Goal: Task Accomplishment & Management: Use online tool/utility

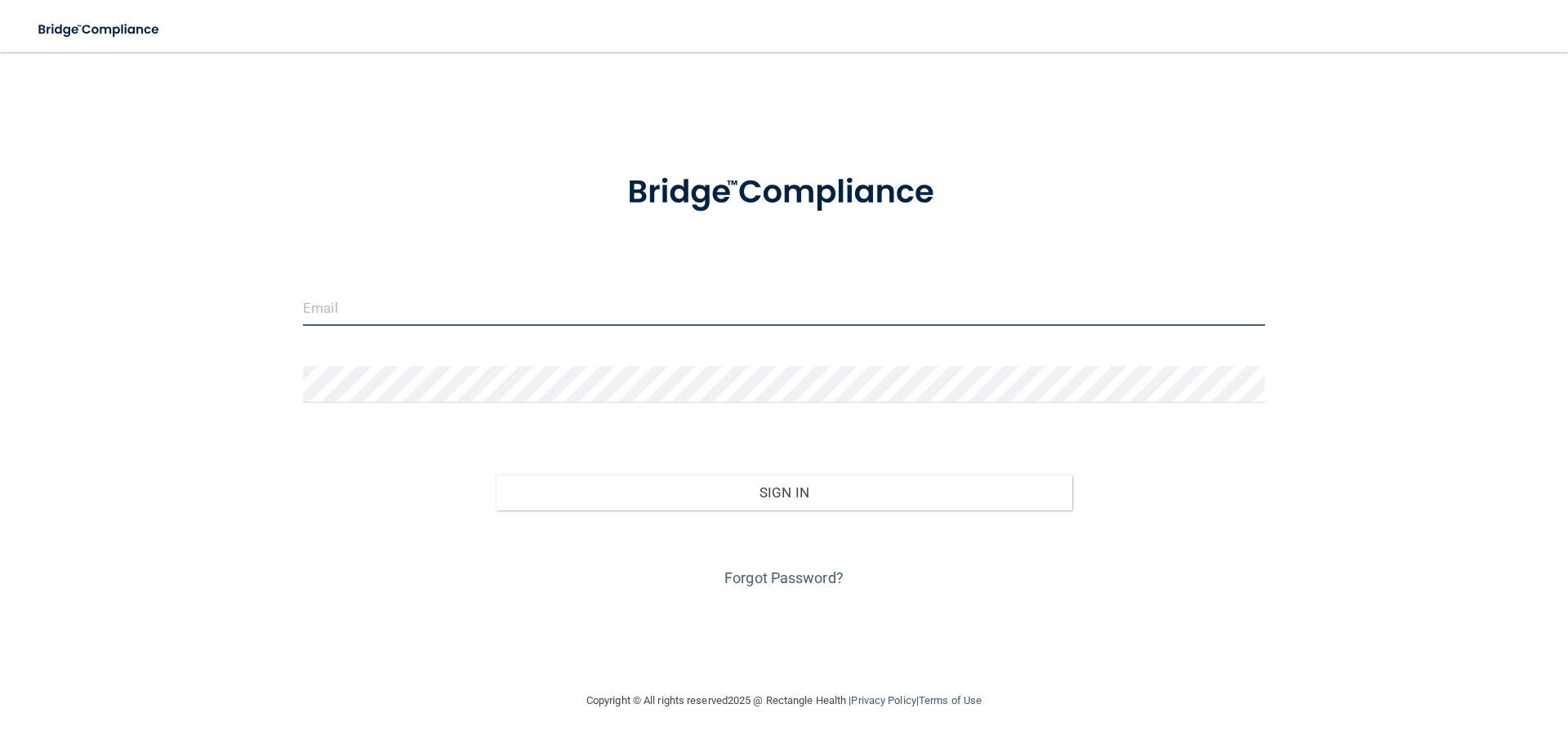
click at [474, 314] on input "email" at bounding box center [783, 307] width 962 height 36
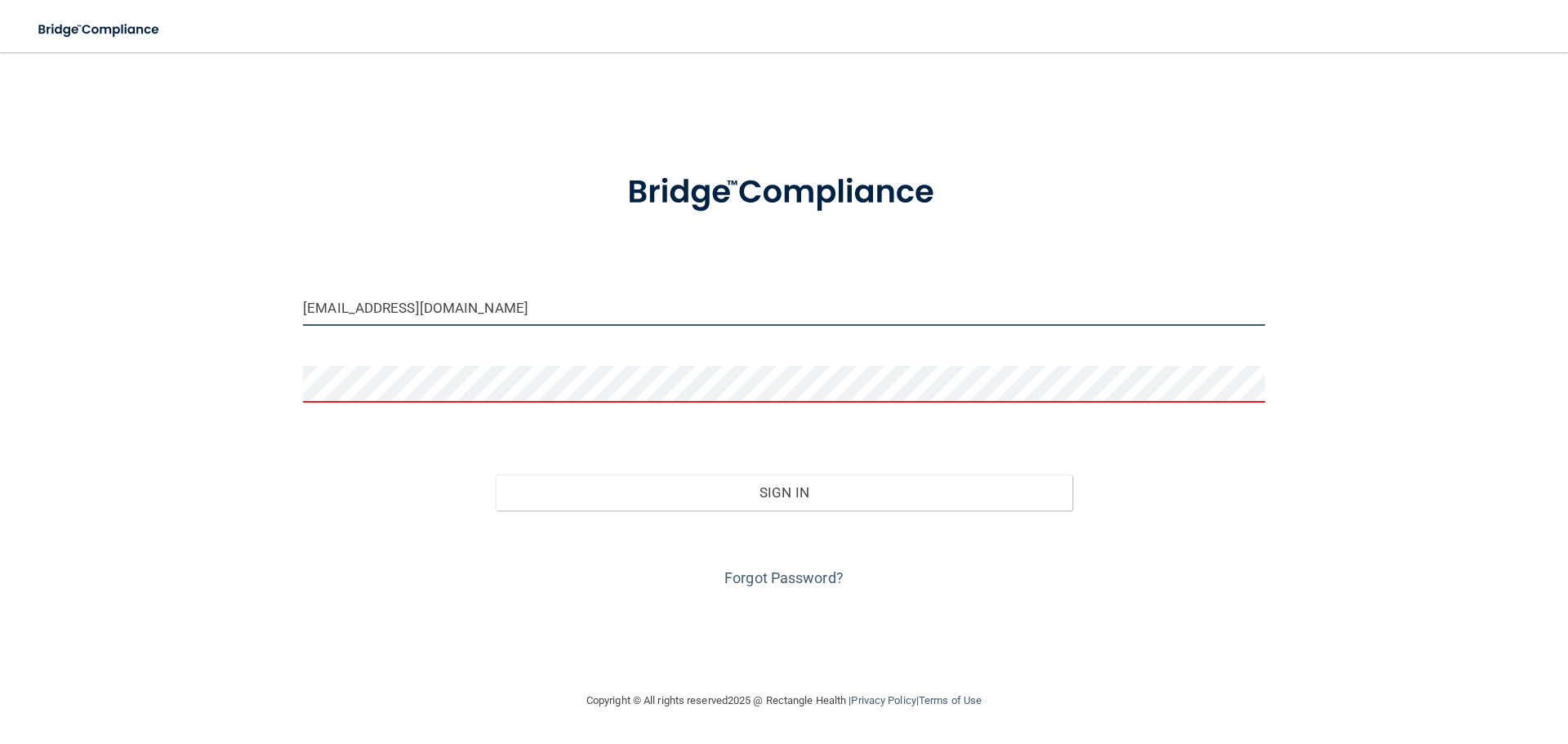
click at [431, 304] on input "[EMAIL_ADDRESS][DOMAIN_NAME]" at bounding box center [783, 307] width 962 height 36
type input "[EMAIL_ADDRESS][DOMAIN_NAME]"
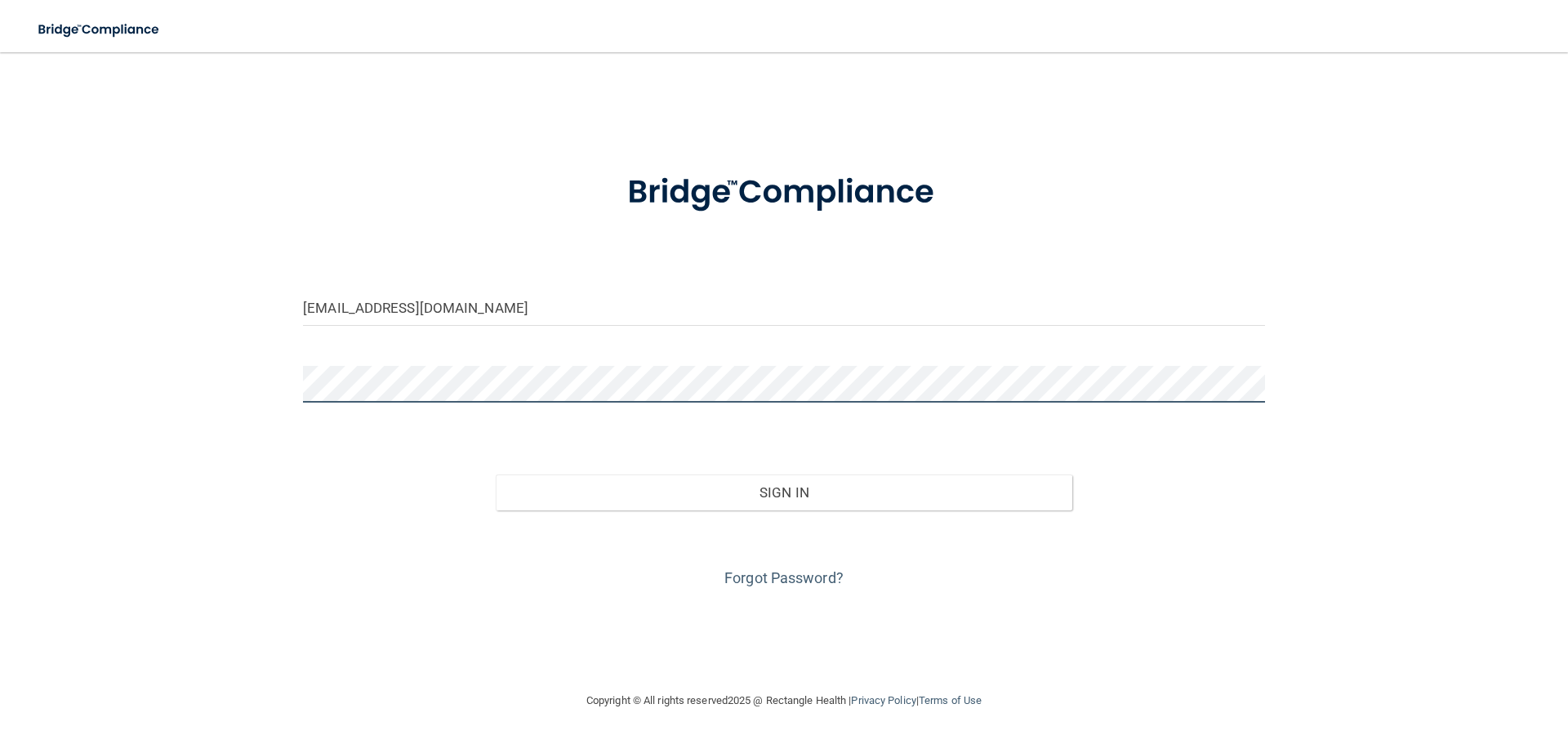
click at [496, 474] on button "Sign In" at bounding box center [785, 492] width 578 height 36
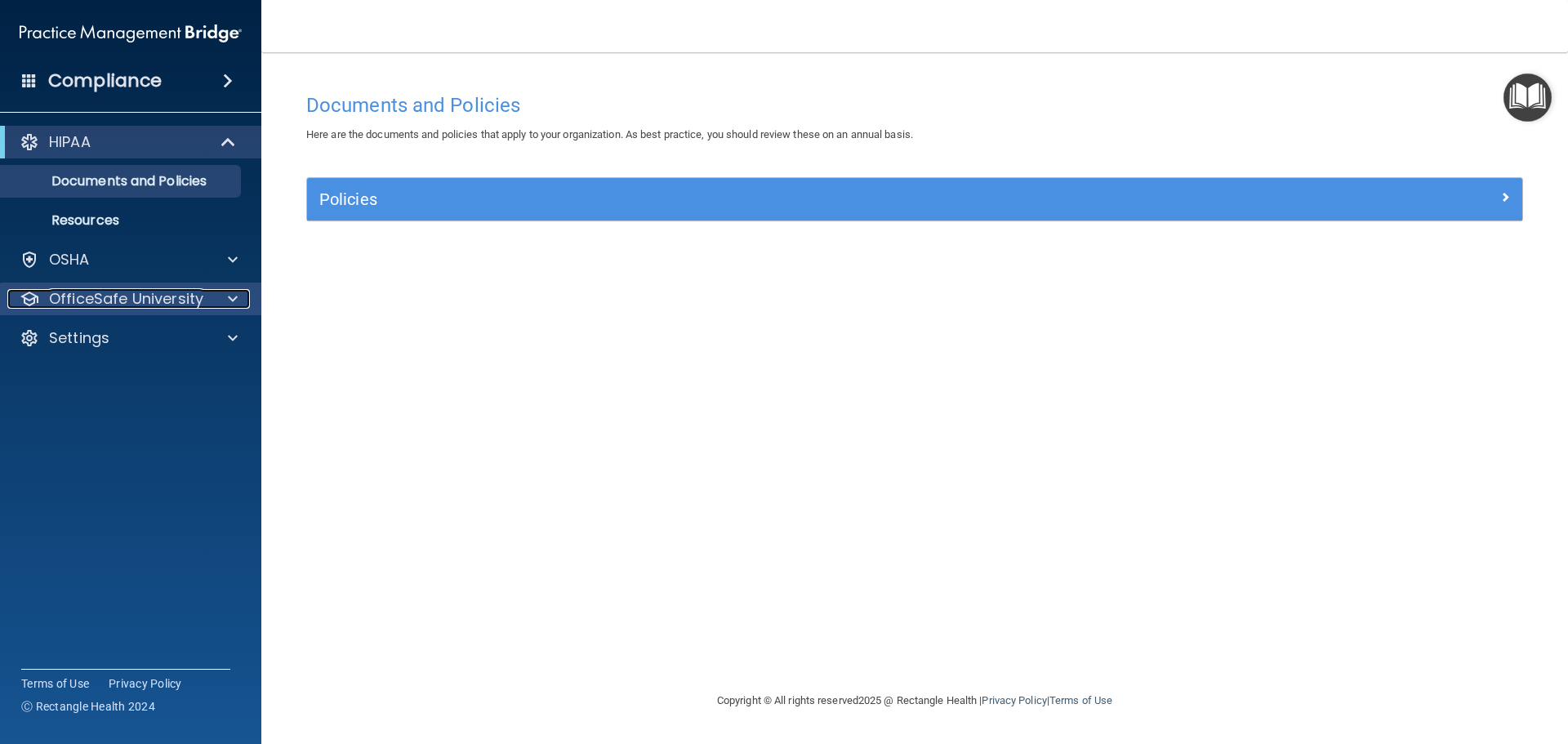
click at [232, 294] on span at bounding box center [232, 298] width 10 height 20
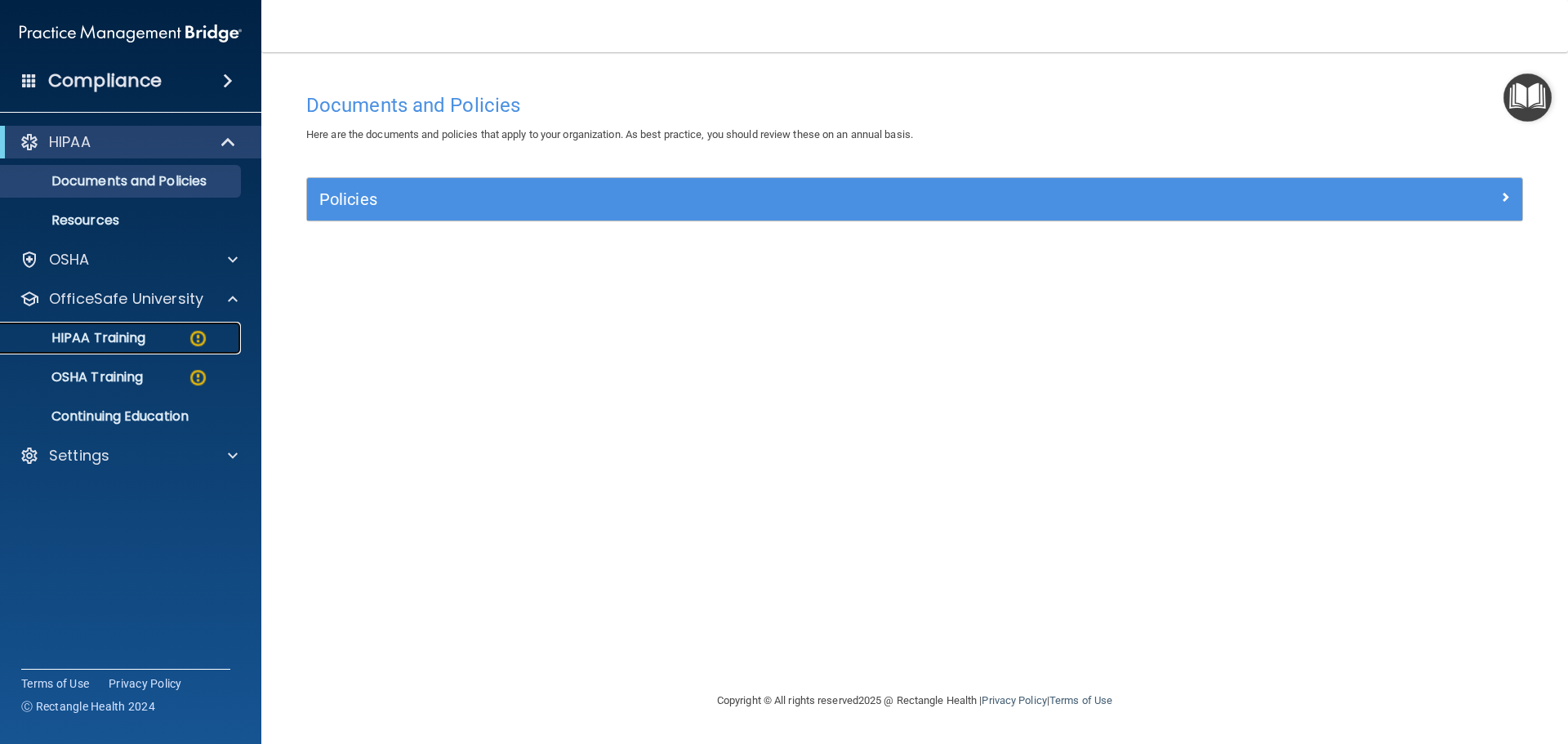
click at [156, 336] on div "HIPAA Training" at bounding box center [121, 337] width 223 height 16
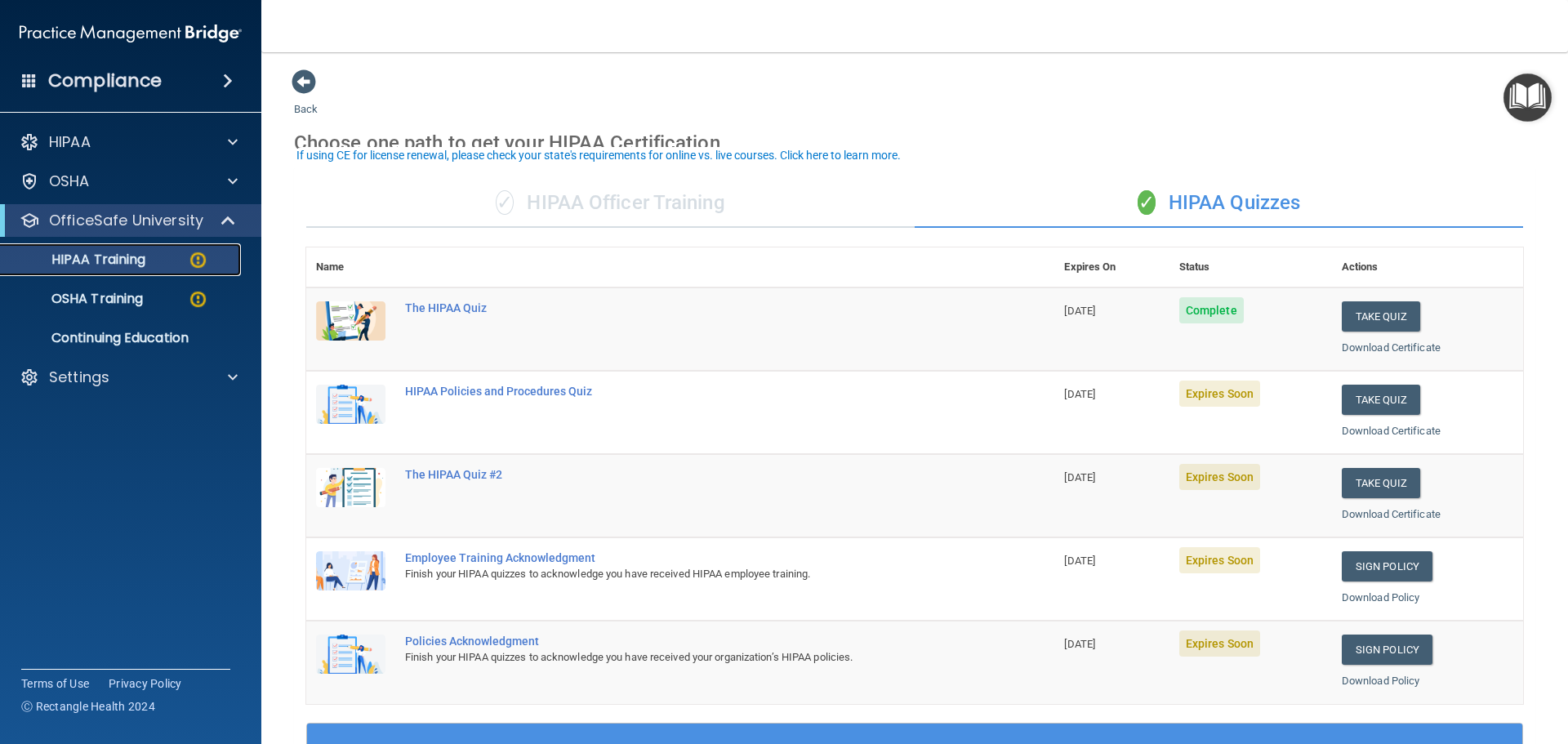
scroll to position [82, 0]
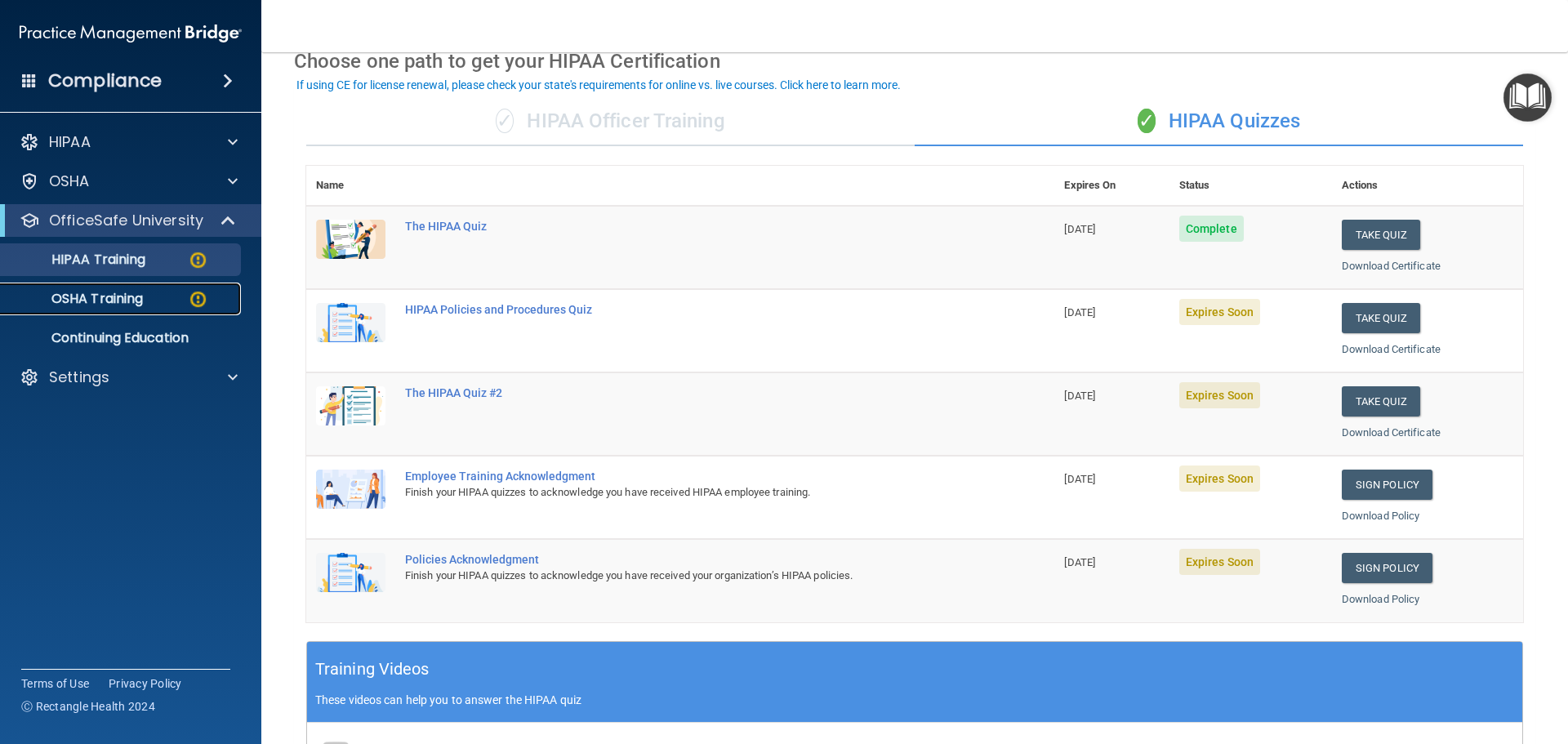
click at [98, 300] on p "OSHA Training" at bounding box center [76, 298] width 133 height 16
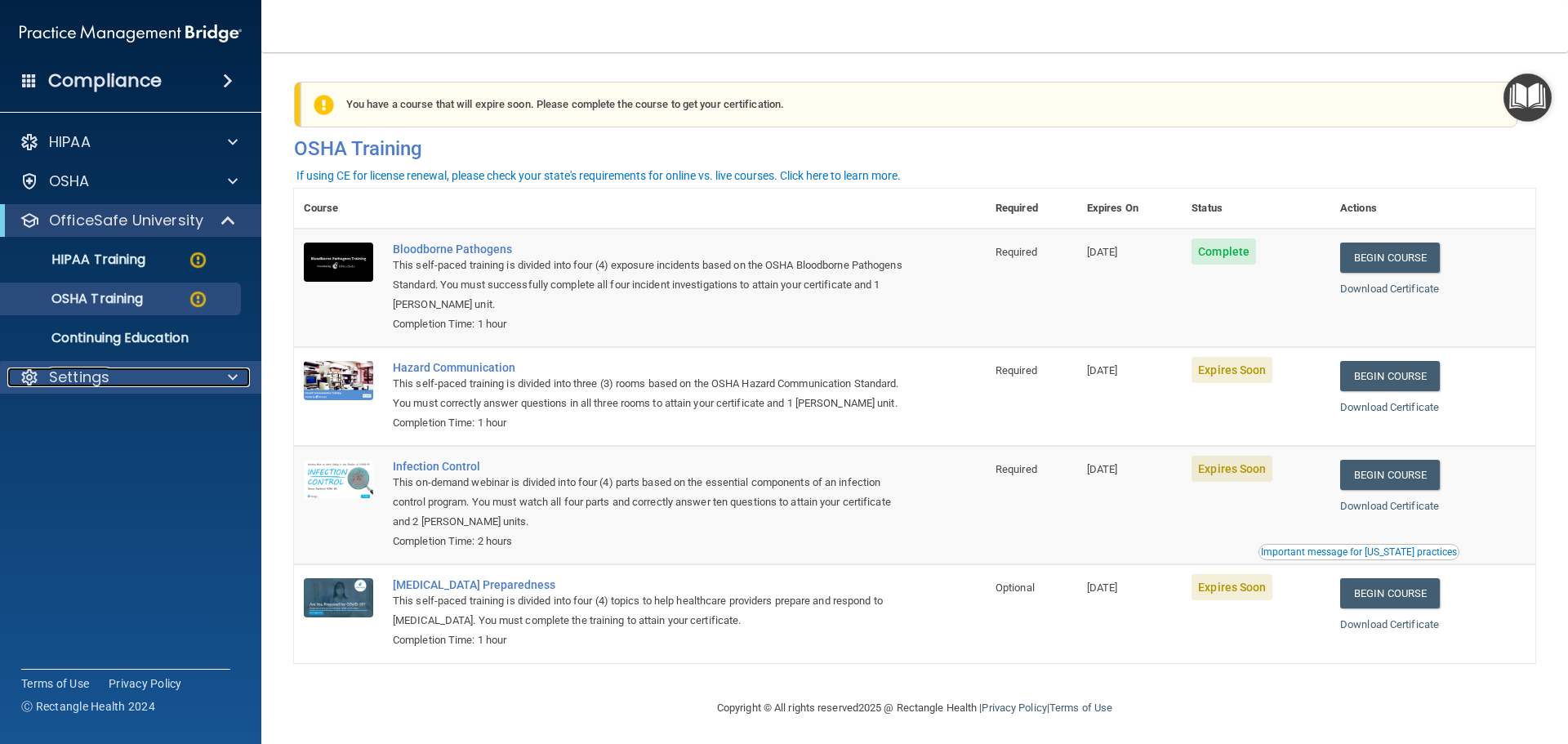
click at [127, 369] on div "Settings" at bounding box center [108, 377] width 202 height 20
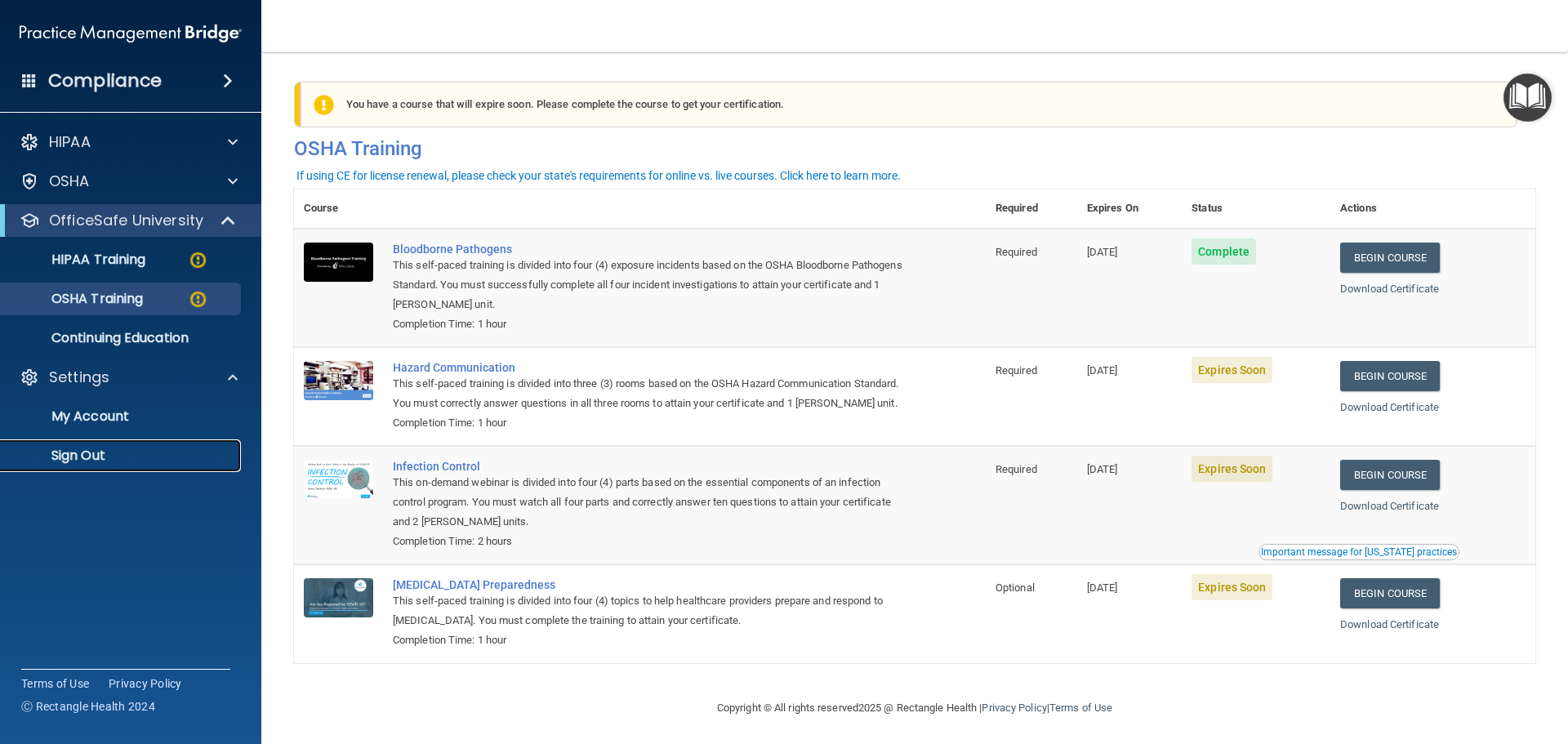
click at [103, 462] on p "Sign Out" at bounding box center [121, 455] width 223 height 16
